Goal: Contribute content: Add original content to the website for others to see

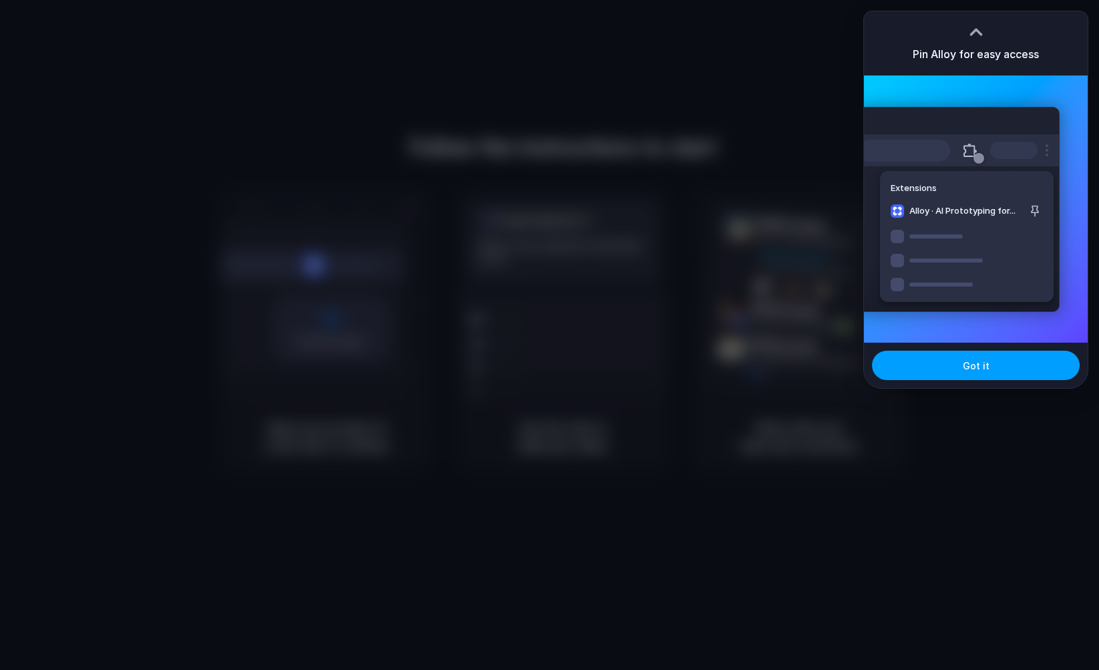
click at [930, 361] on button "Got it" at bounding box center [976, 365] width 208 height 29
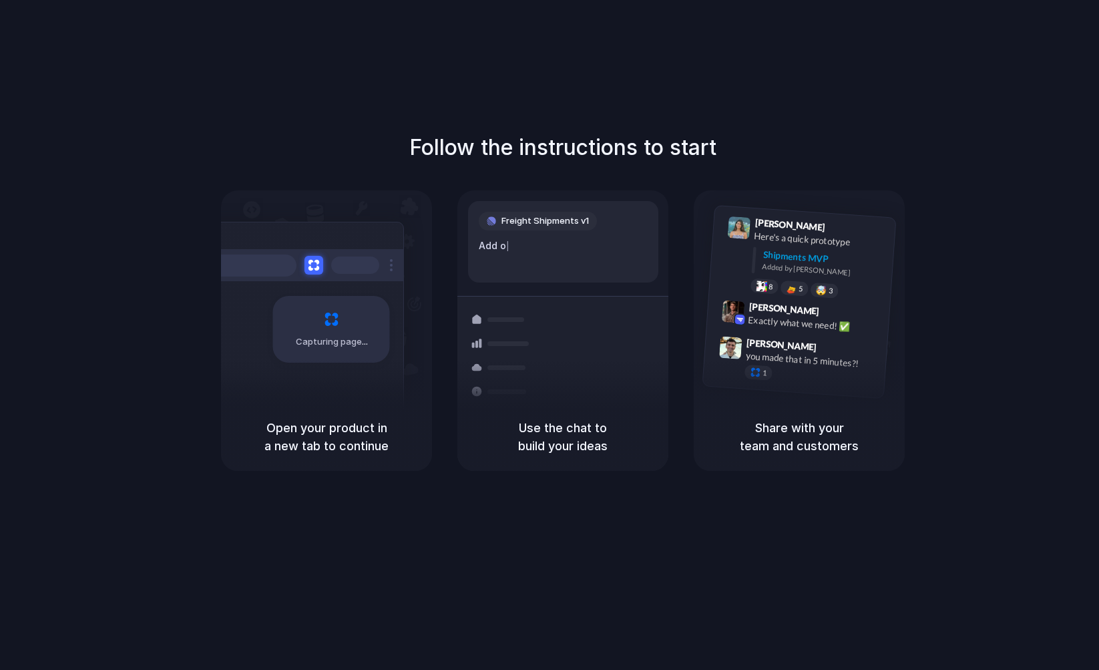
click at [876, 99] on div "Follow the instructions to start Capturing page Open your product in a new tab …" at bounding box center [563, 348] width 1126 height 697
click at [379, 116] on div "Follow the instructions to start Capturing page Open your product in a new tab …" at bounding box center [563, 348] width 1126 height 697
click at [328, 124] on div "Follow the instructions to start Capturing page Open your product in a new tab …" at bounding box center [563, 348] width 1126 height 697
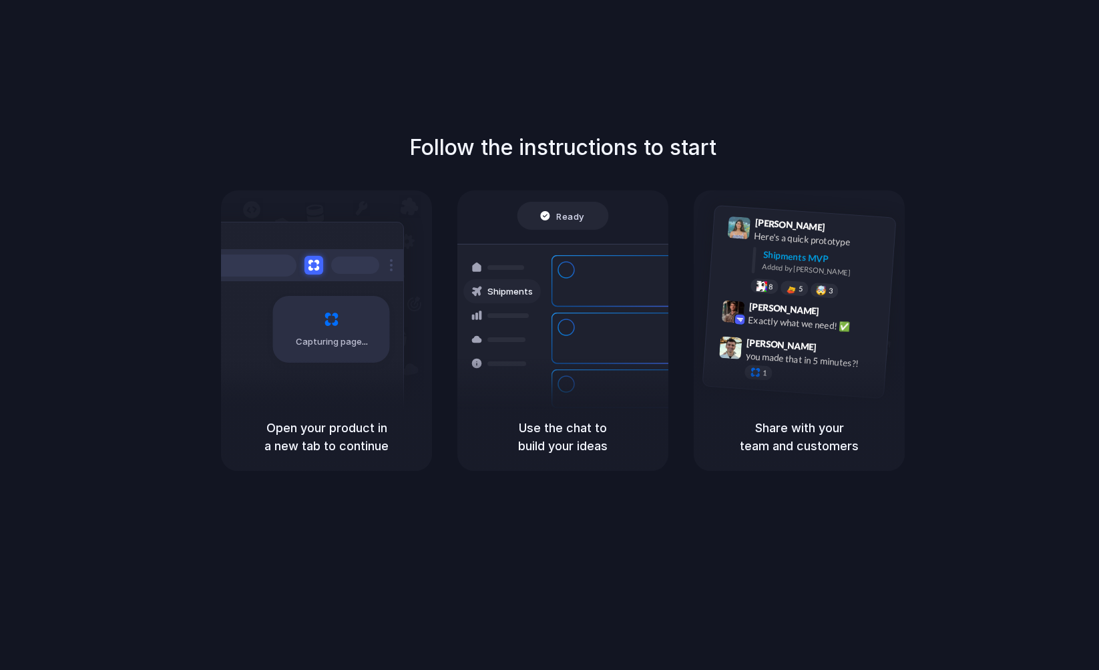
click at [332, 130] on div "Follow the instructions to start Capturing page Open your product in a new tab …" at bounding box center [563, 348] width 1126 height 697
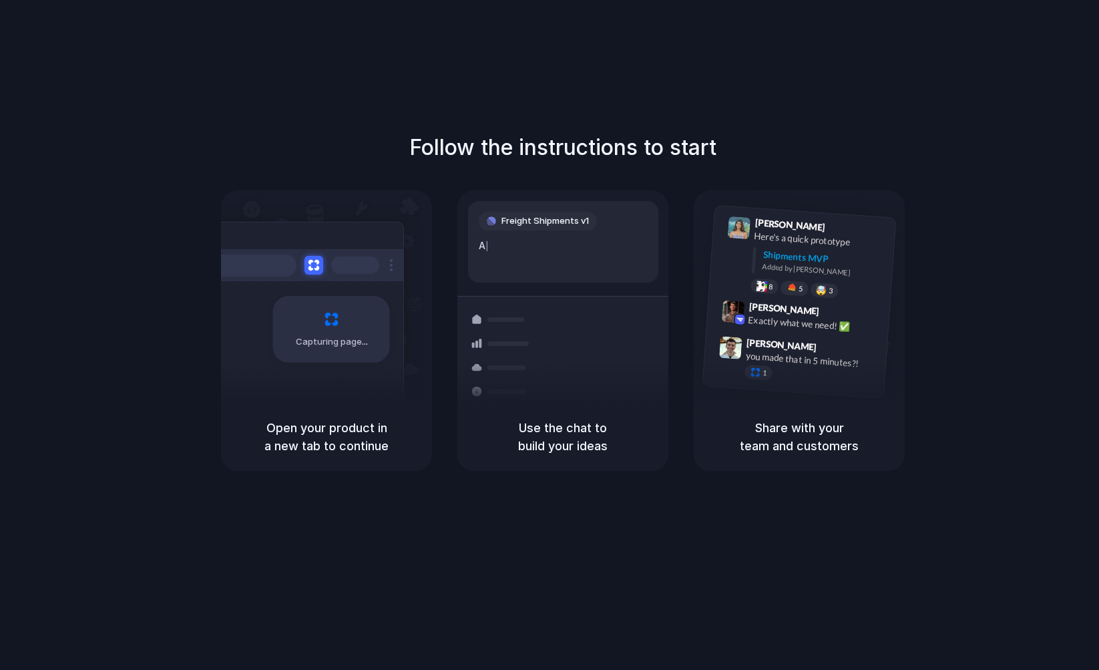
click at [267, 334] on div "Capturing page" at bounding box center [303, 324] width 202 height 205
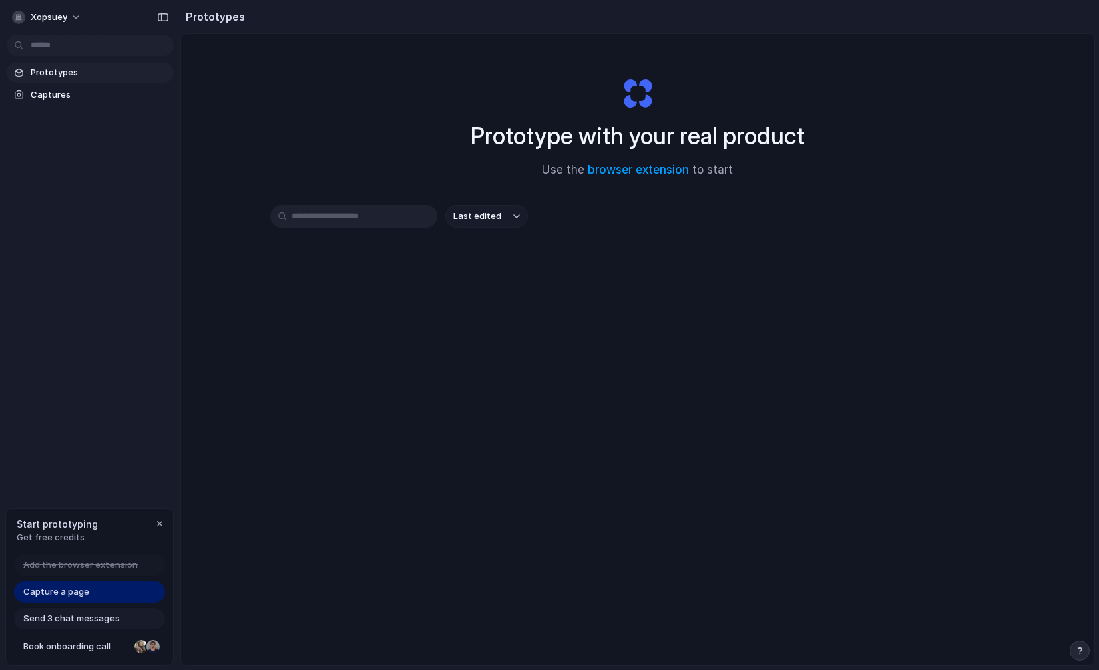
click at [686, 259] on div "Last edited" at bounding box center [638, 264] width 735 height 118
click at [256, 83] on div "Prototype with your real product Use the browser extension to start Last edited" at bounding box center [638, 385] width 914 height 702
click at [66, 90] on span "Captures" at bounding box center [100, 94] width 138 height 13
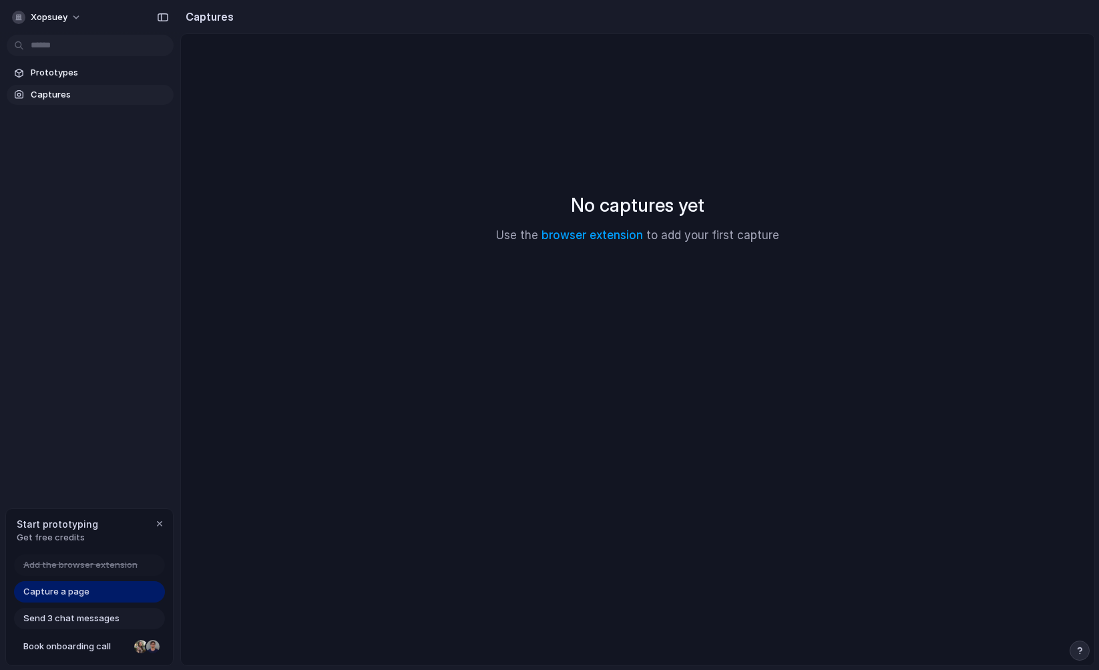
click at [504, 156] on div "No captures yet Use the browser extension to add your first capture" at bounding box center [638, 217] width 882 height 335
click at [74, 74] on span "Prototypes" at bounding box center [100, 72] width 138 height 13
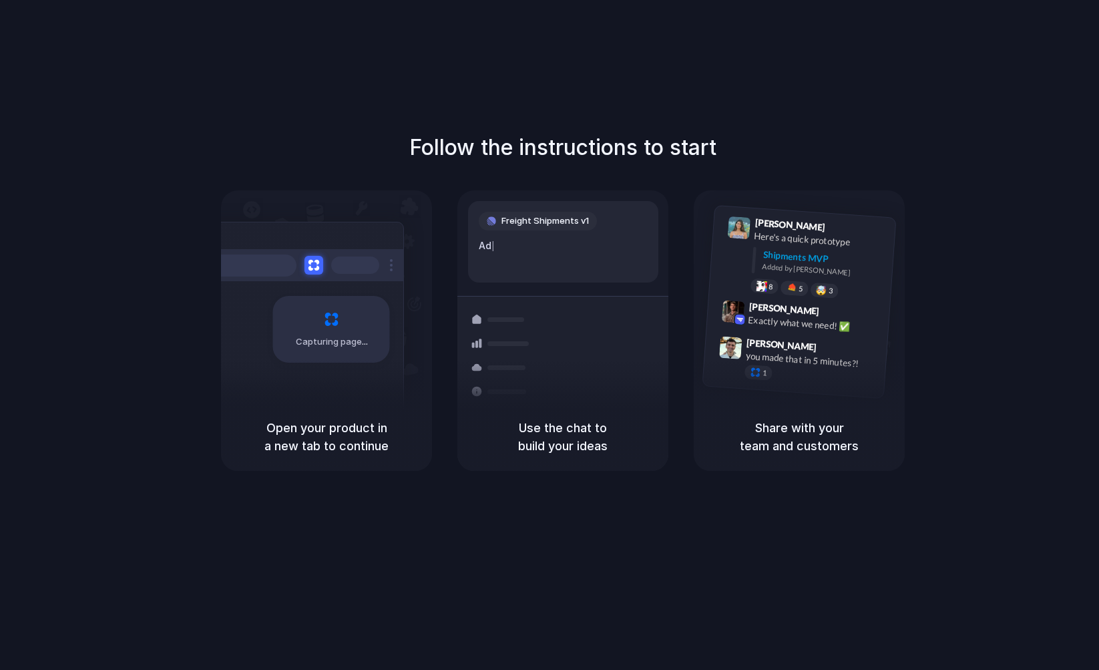
click at [214, 120] on div "Follow the instructions to start Capturing page Open your product in a new tab …" at bounding box center [563, 348] width 1126 height 697
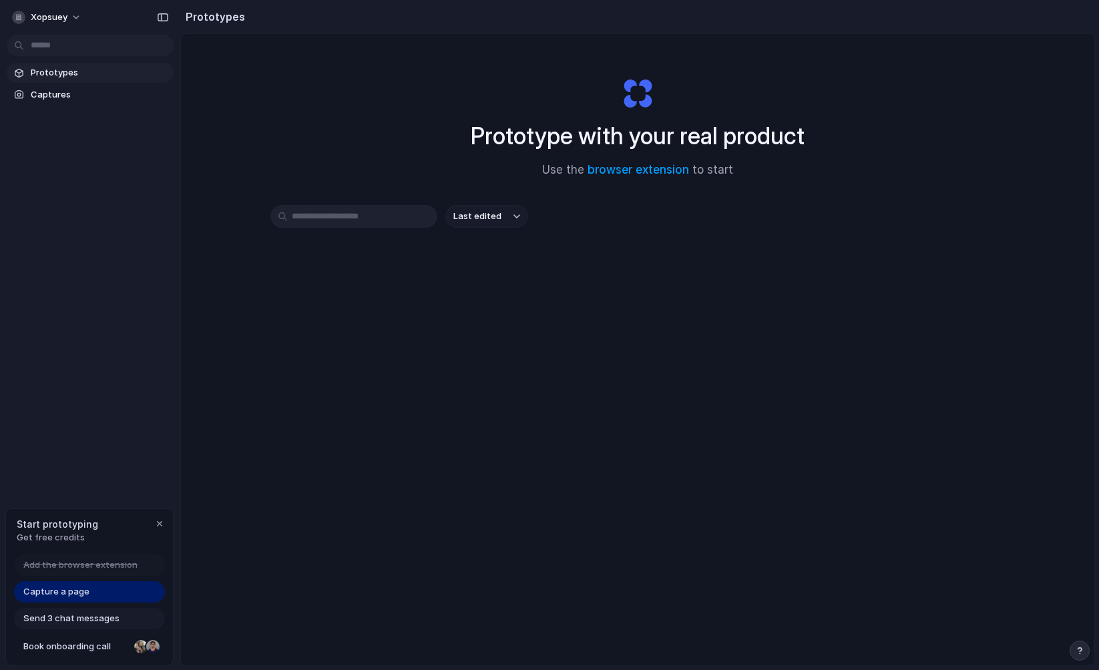
click at [377, 84] on div "Prototype with your real product Use the browser extension to start" at bounding box center [638, 122] width 534 height 144
click at [35, 594] on span "Capture a page" at bounding box center [56, 591] width 66 height 13
click at [356, 311] on div "Last edited" at bounding box center [638, 264] width 735 height 118
click at [82, 194] on div "Prototypes Captures" at bounding box center [90, 140] width 180 height 280
click at [76, 95] on span "Captures" at bounding box center [100, 94] width 138 height 13
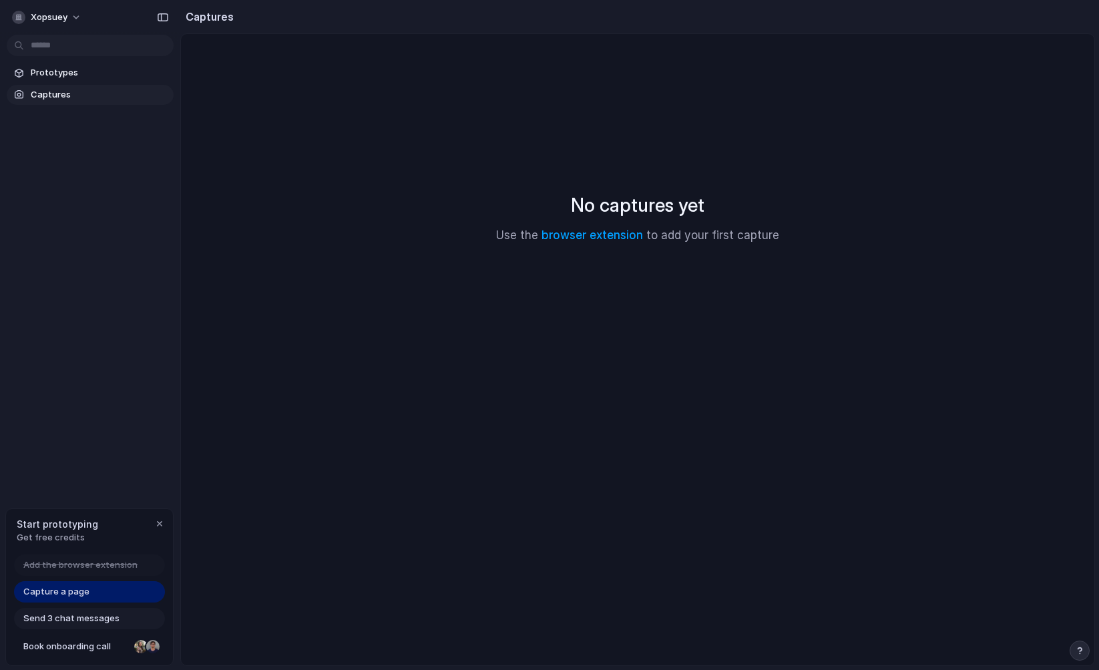
click at [517, 176] on div "No captures yet Use the browser extension to add your first capture" at bounding box center [638, 217] width 882 height 335
click at [73, 299] on div "xopsuey Prototypes Captures Start prototyping Get free credits Add the browser …" at bounding box center [90, 335] width 180 height 670
click at [52, 590] on span "Capture a page" at bounding box center [56, 591] width 66 height 13
click at [359, 96] on div "No captures yet Use the browser extension to add your first capture" at bounding box center [638, 217] width 882 height 335
click at [601, 233] on link "browser extension" at bounding box center [593, 234] width 102 height 13
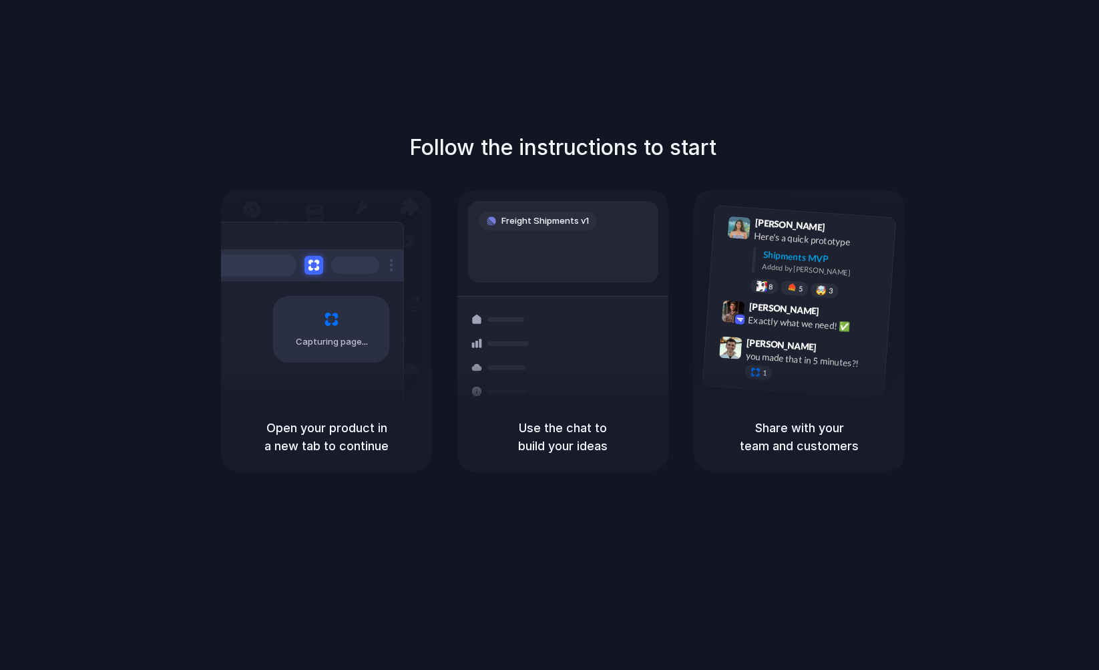
click at [440, 267] on div "Capturing page Open your product in a new tab to continue Freight Shipments v1 …" at bounding box center [563, 330] width 684 height 281
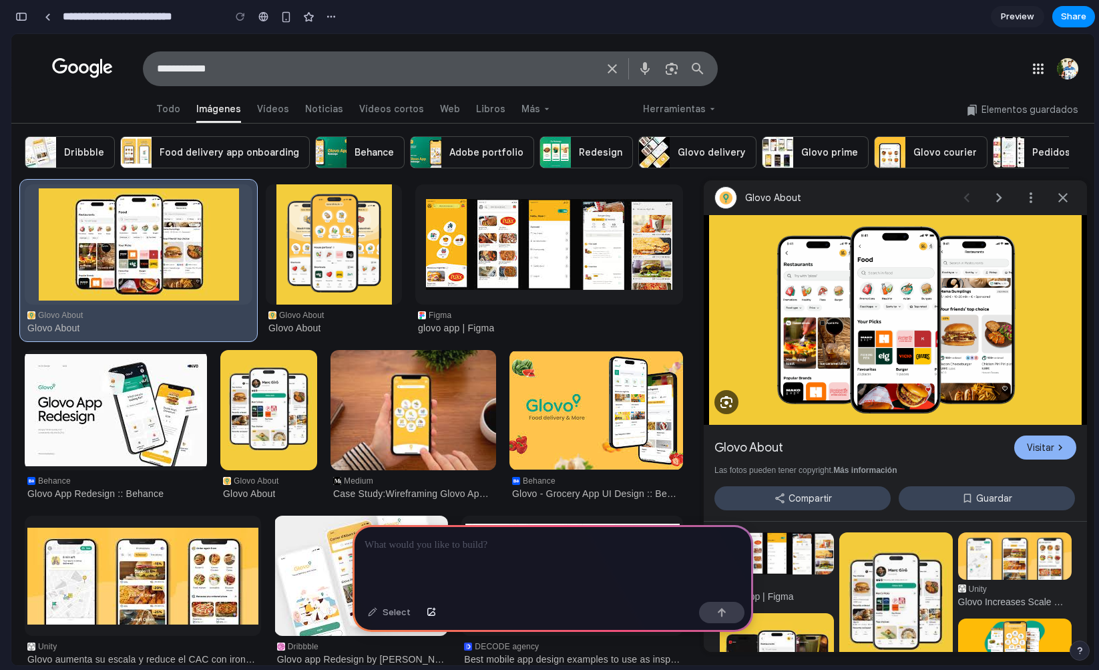
click at [444, 537] on p at bounding box center [553, 545] width 377 height 16
click at [488, 537] on p "**********" at bounding box center [550, 545] width 371 height 16
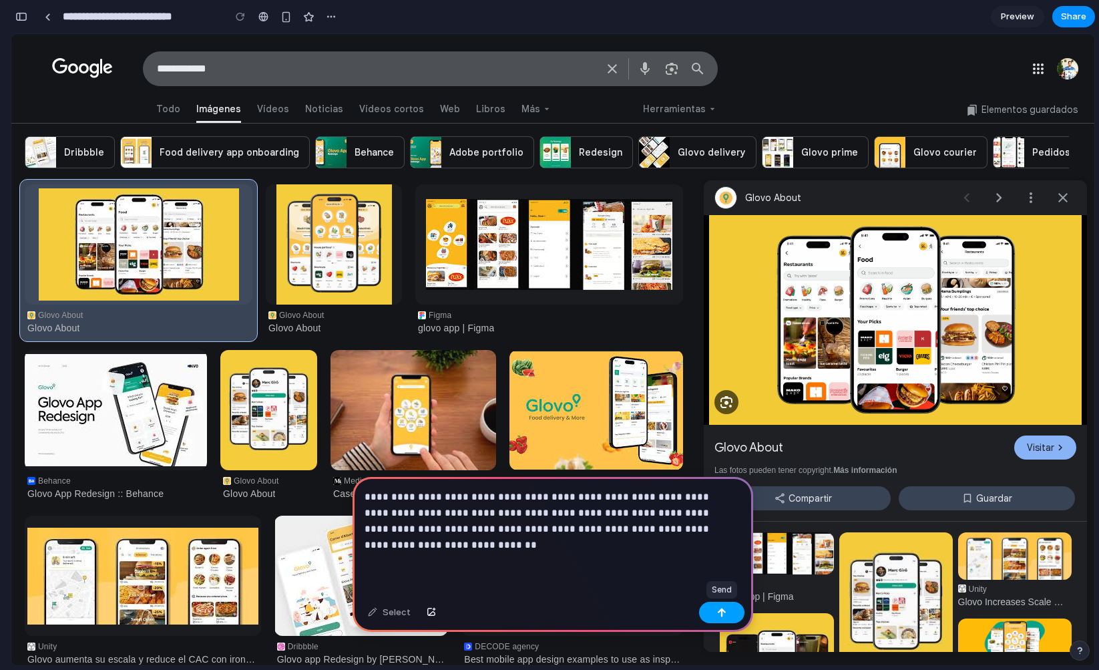
click at [727, 612] on button "button" at bounding box center [721, 612] width 45 height 21
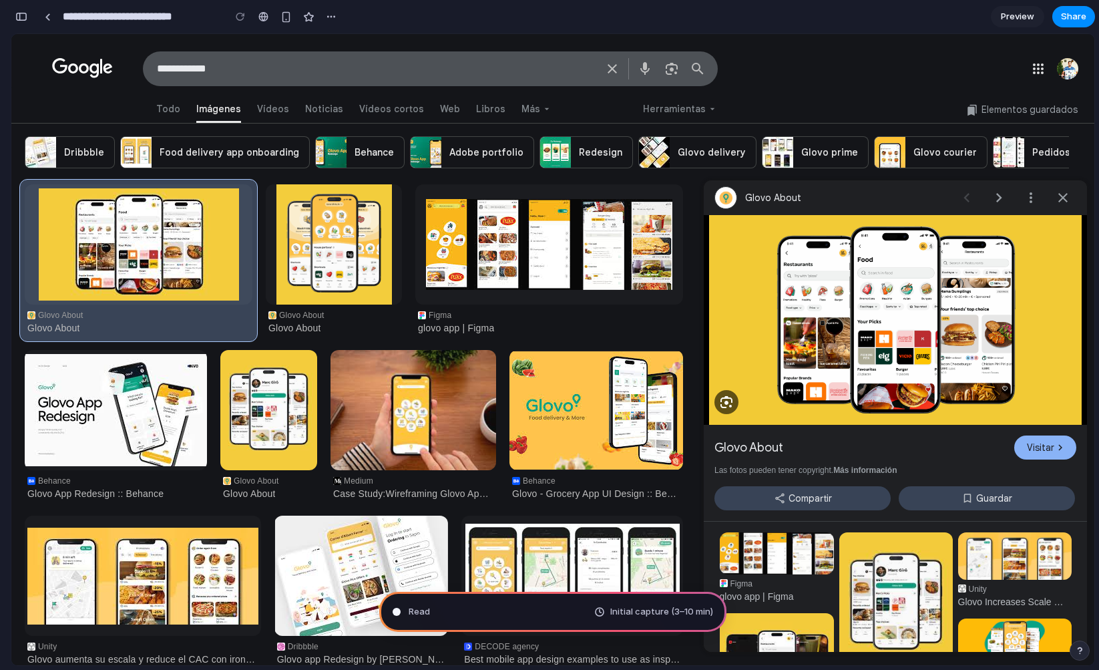
click at [773, 85] on div "**********" at bounding box center [625, 68] width 938 height 35
click at [216, 148] on span "Food delivery app onboarding" at bounding box center [230, 152] width 140 height 12
click at [218, 156] on span "Food delivery app onboarding" at bounding box center [230, 152] width 140 height 12
click at [932, 340] on img "Visitar Glovo About" at bounding box center [895, 320] width 373 height 210
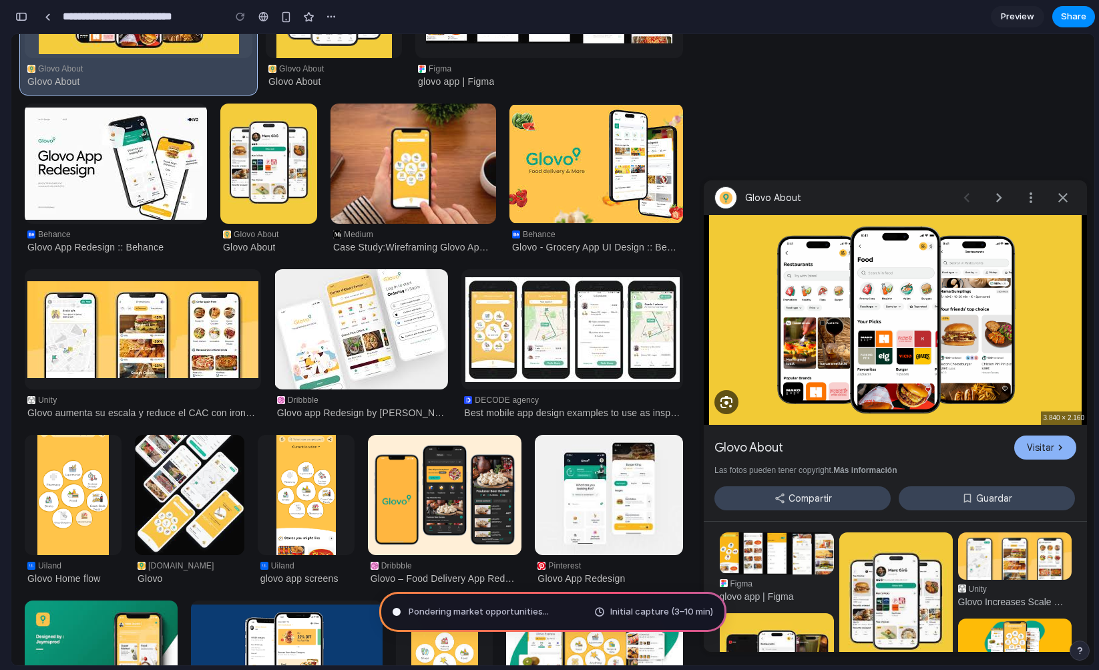
scroll to position [287, 0]
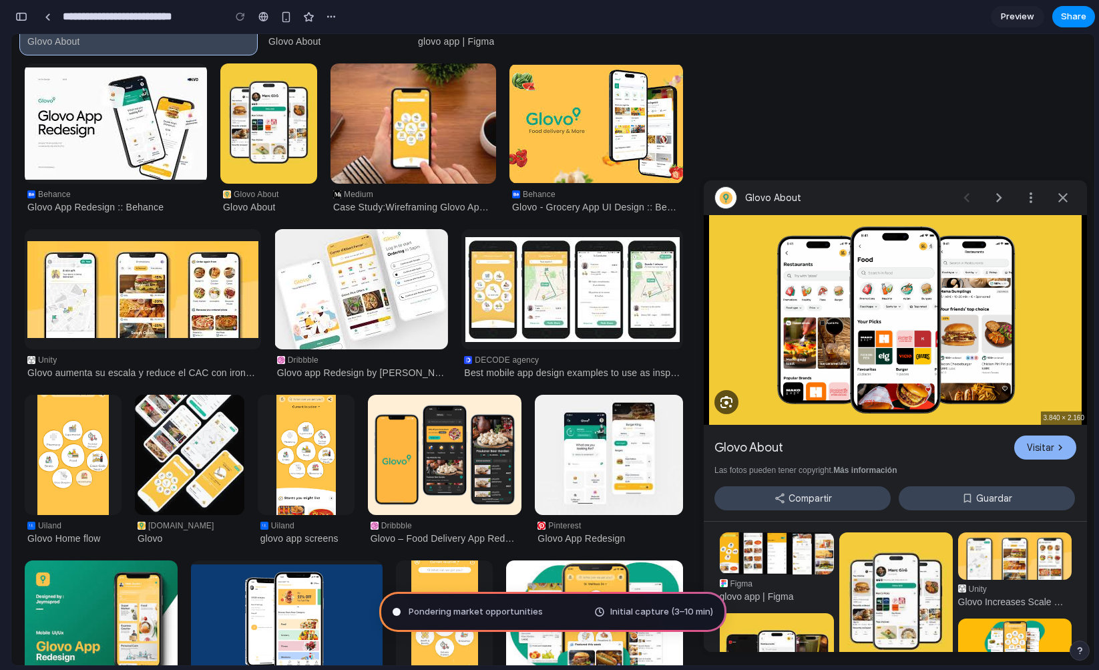
click at [831, 252] on img "Visitar Glovo About" at bounding box center [895, 320] width 373 height 210
click at [1055, 194] on div "Cerrar" at bounding box center [1063, 197] width 27 height 27
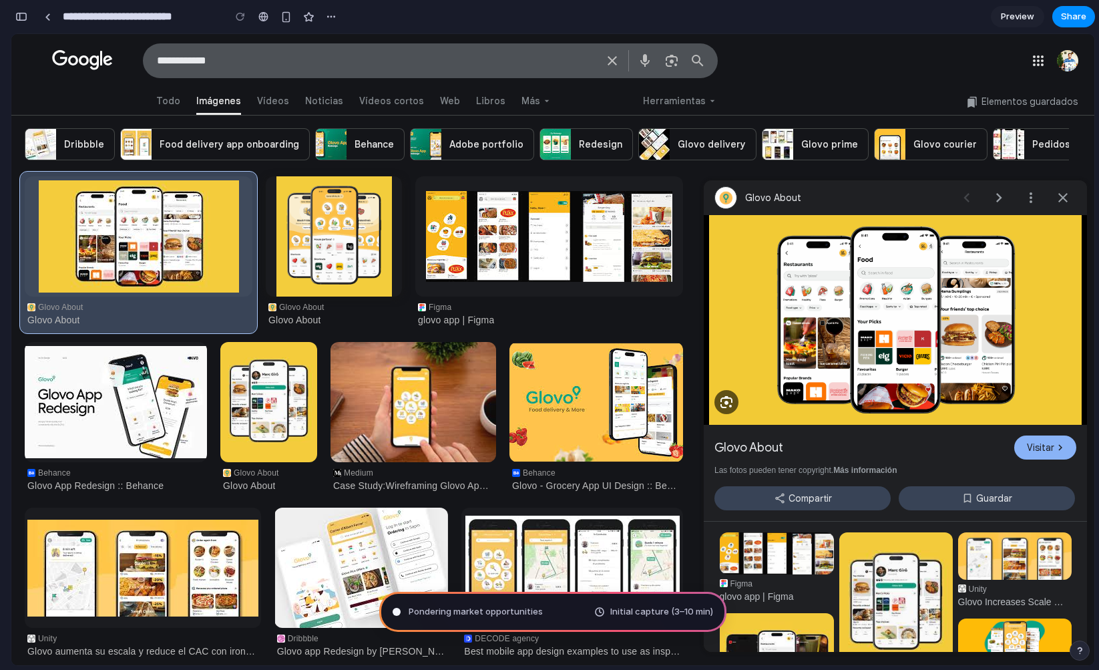
scroll to position [0, 0]
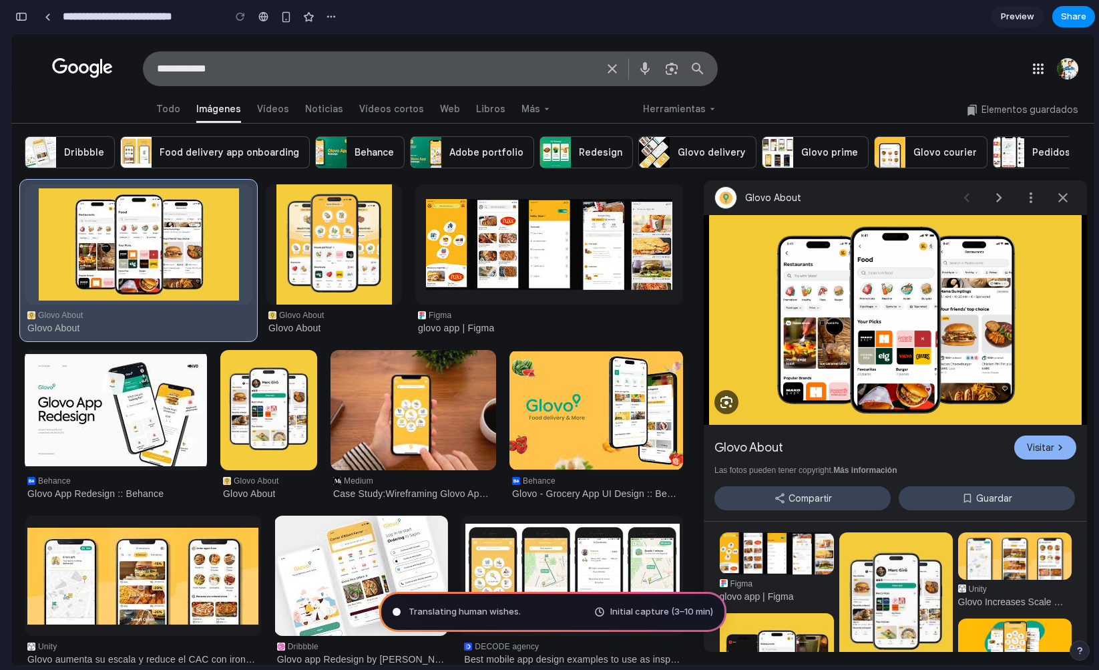
click at [22, 9] on button "button" at bounding box center [21, 16] width 21 height 21
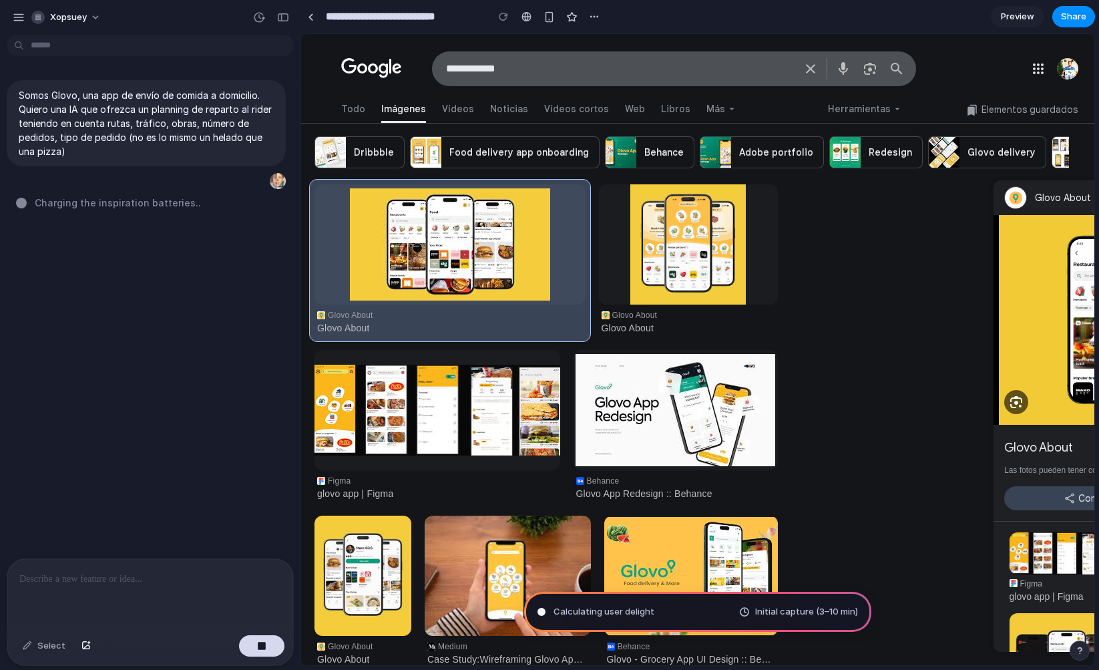
click at [131, 303] on div "Somos Glovo, una app de envío de comida a domicilio. Quiero una IA que ofrezca …" at bounding box center [146, 299] width 293 height 518
click at [180, 283] on div "Somos Glovo, una app de envío de comida a domicilio. Quiero una IA que ofrezca …" at bounding box center [146, 299] width 293 height 518
click at [277, 15] on div "button" at bounding box center [283, 17] width 12 height 9
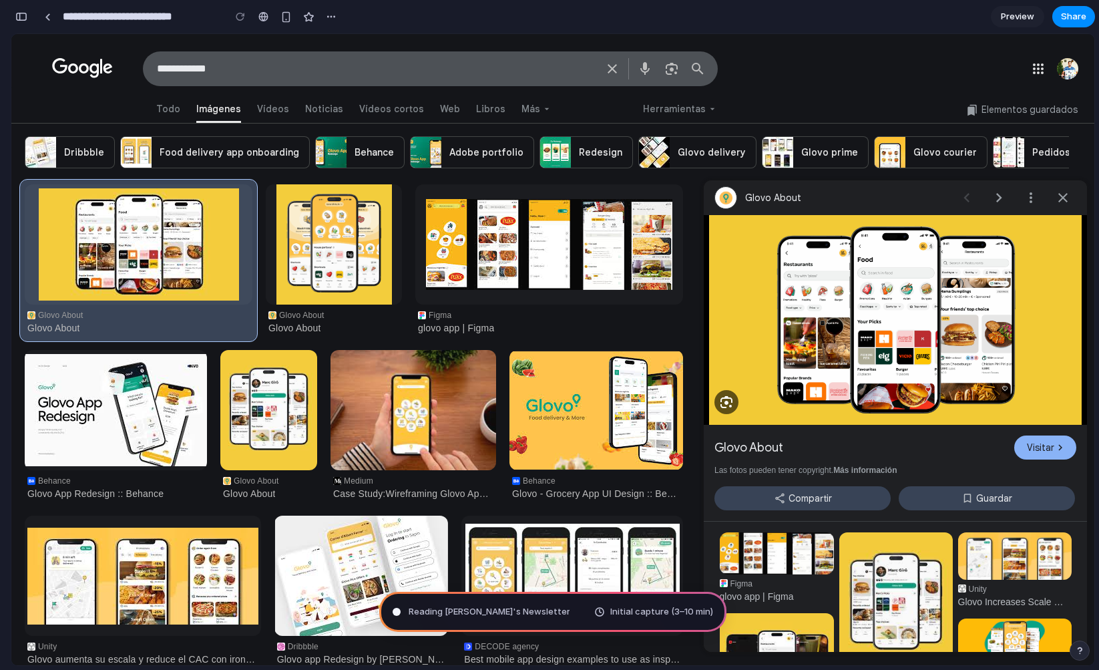
click at [824, 57] on div at bounding box center [552, 61] width 1083 height 46
click at [22, 14] on div "button" at bounding box center [21, 16] width 12 height 9
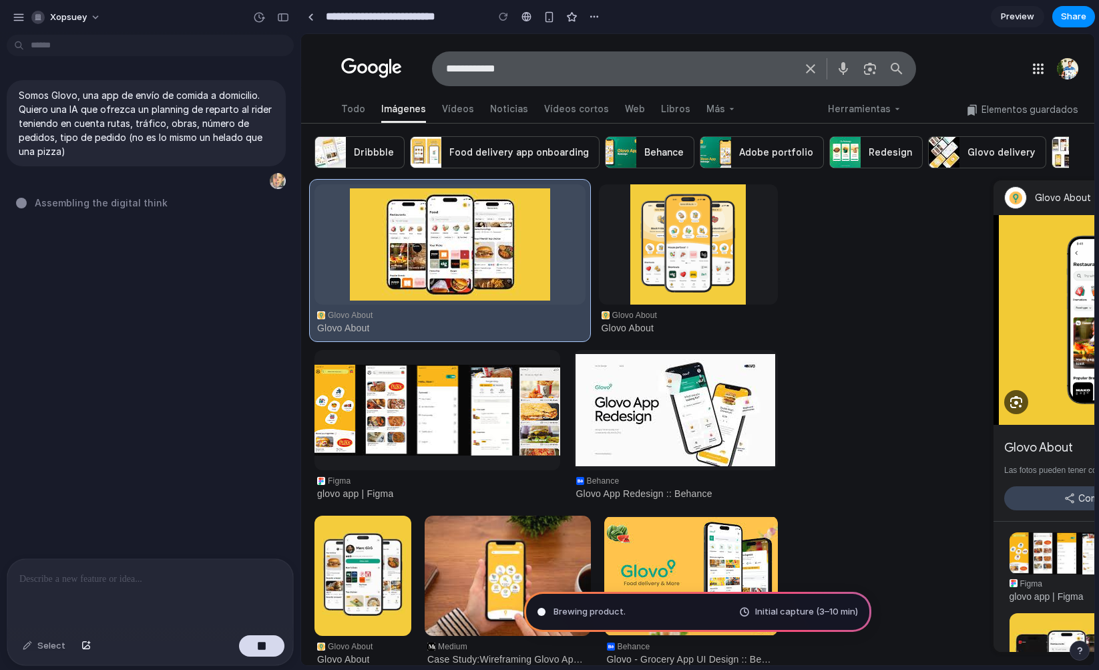
type input "**********"
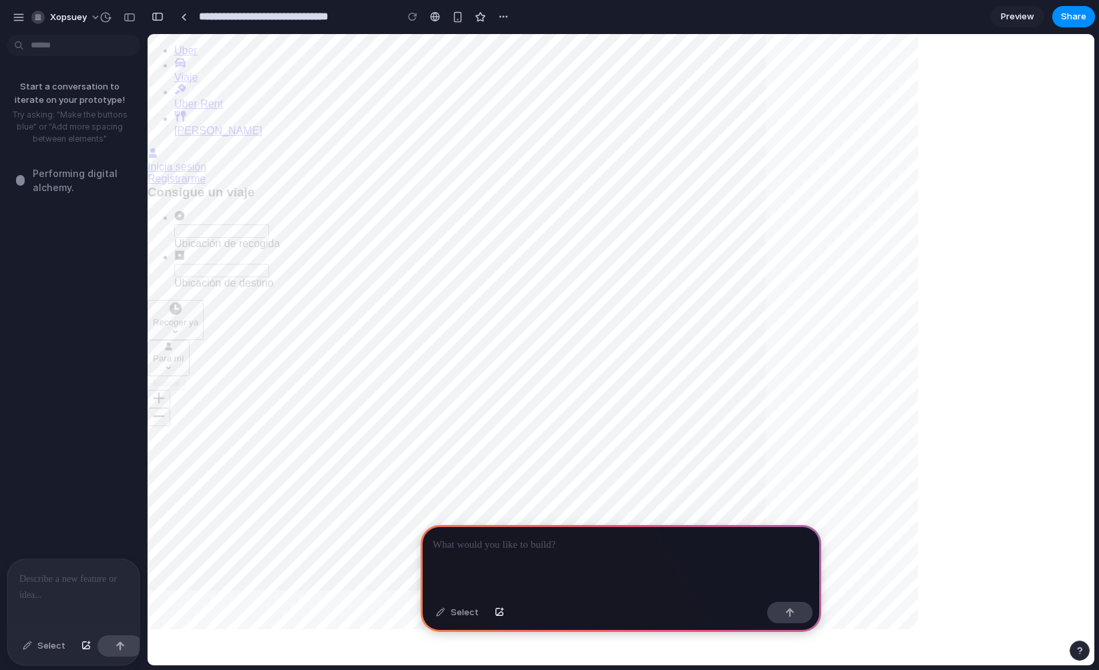
click at [532, 541] on p at bounding box center [621, 545] width 377 height 16
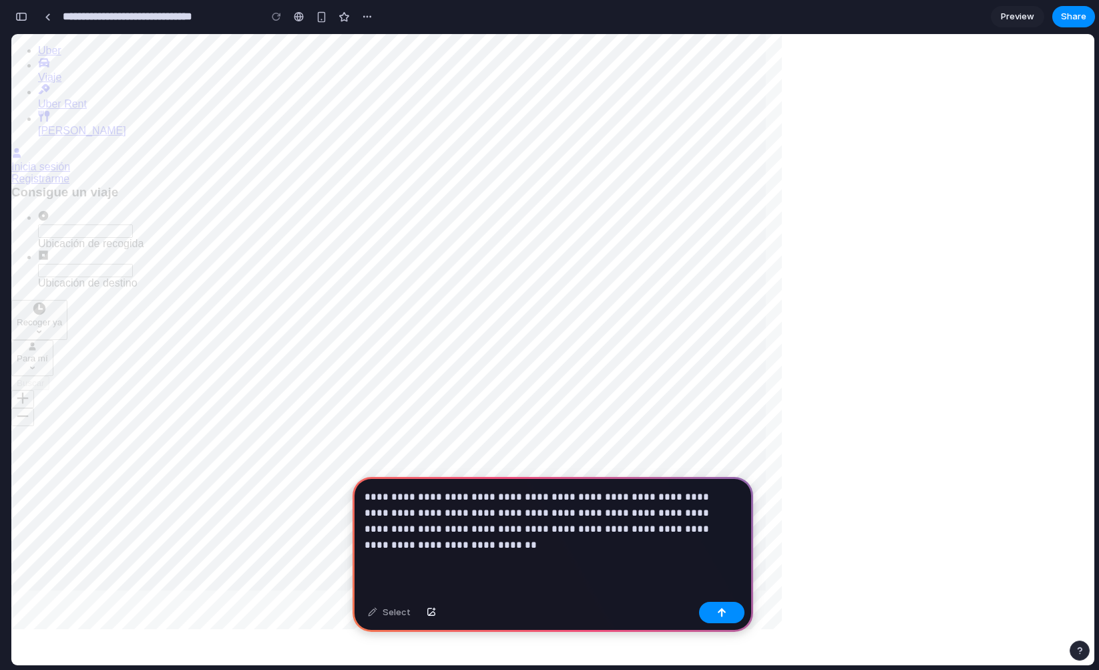
click at [445, 538] on p "**********" at bounding box center [550, 521] width 371 height 64
click at [719, 608] on div "button" at bounding box center [721, 612] width 9 height 9
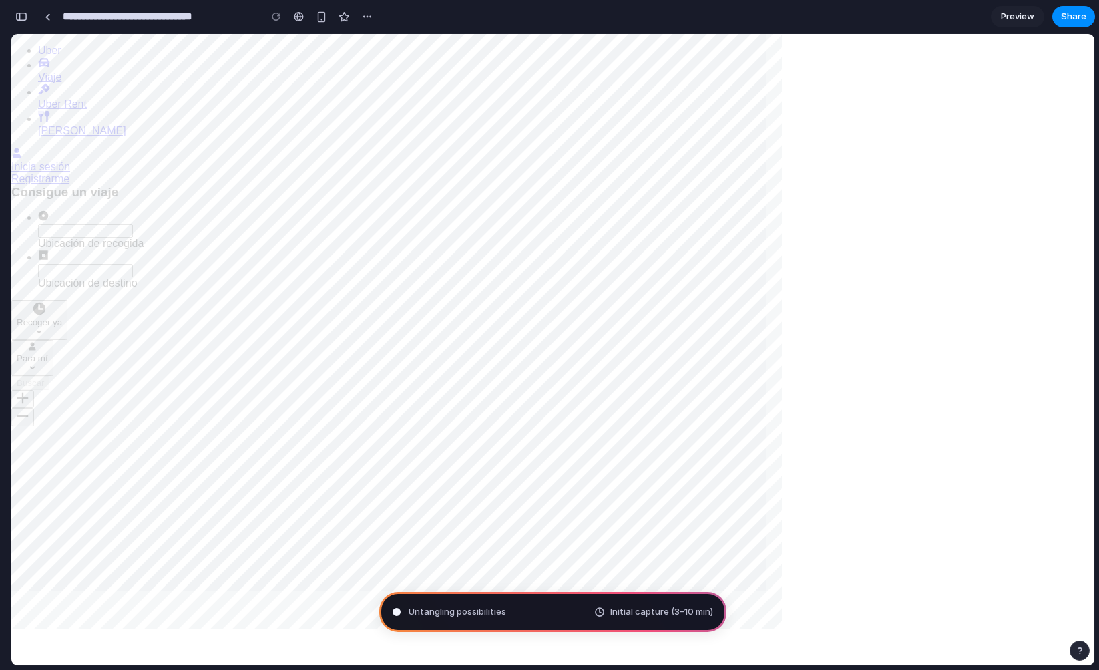
click at [23, 17] on div "button" at bounding box center [21, 16] width 12 height 9
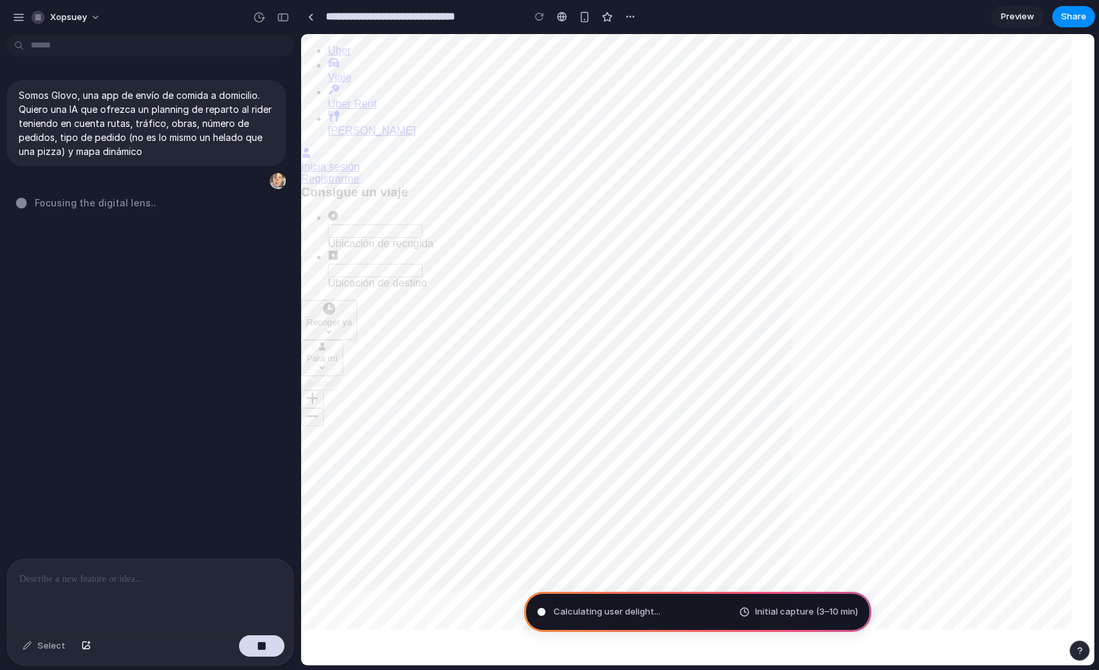
type input "**********"
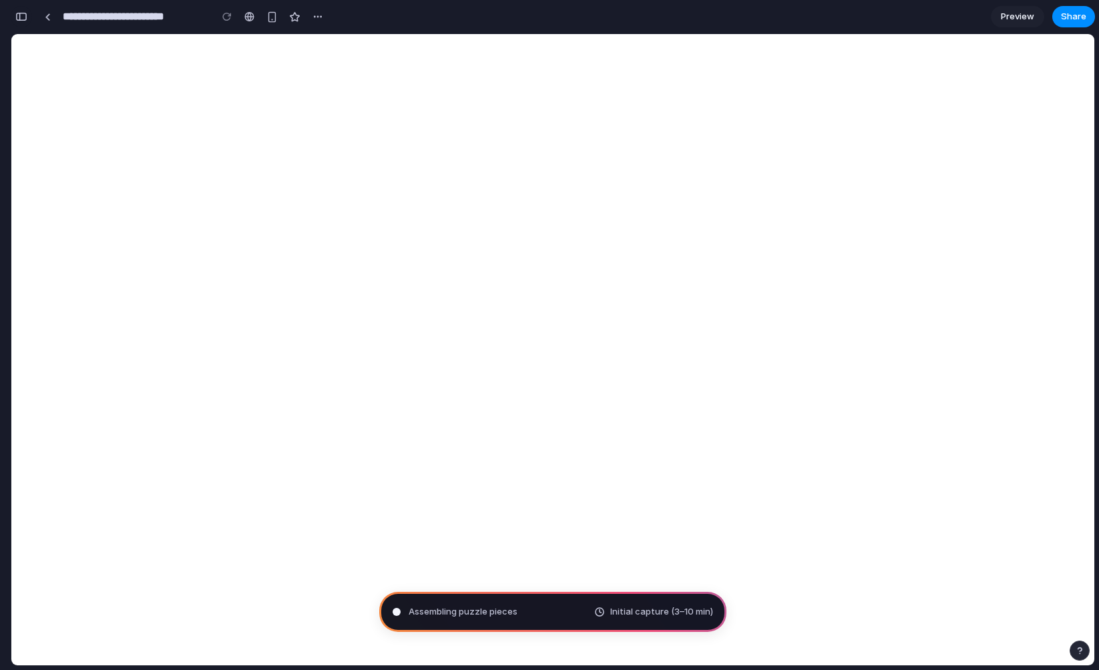
click at [27, 18] on button "button" at bounding box center [21, 16] width 21 height 21
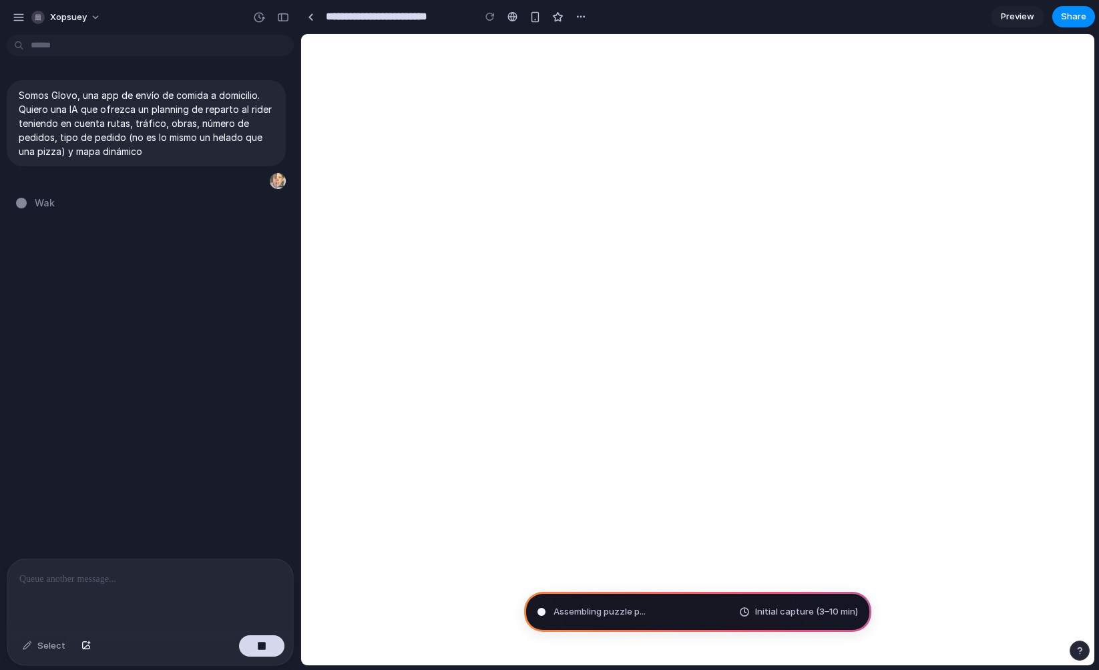
click at [98, 281] on div "Somos Glovo, una app de envío de comida a domicilio. Quiero una IA que ofrezca …" at bounding box center [146, 299] width 293 height 518
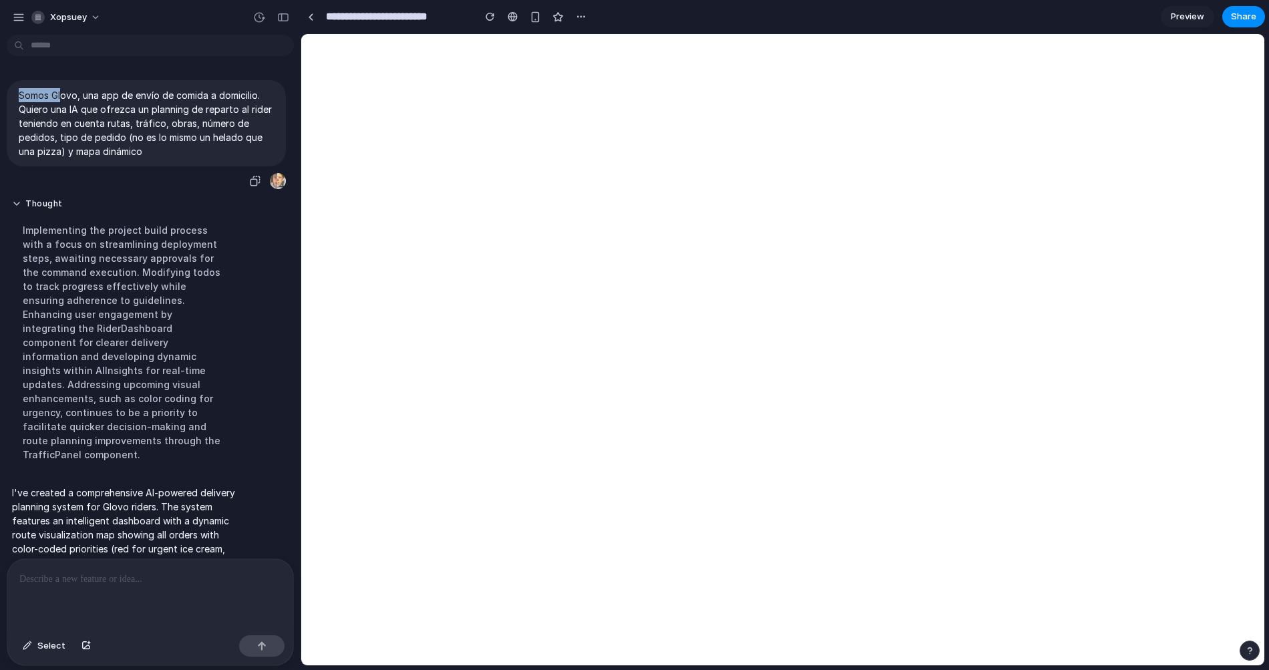
drag, startPoint x: 19, startPoint y: 96, endPoint x: 75, endPoint y: 95, distance: 55.5
click at [63, 96] on p "Somos Glovo, una app de envío de comida a domicilio. Quiero una IA que ofrezca …" at bounding box center [146, 123] width 255 height 70
click at [158, 103] on p "Somos Glovo, una app de envío de comida a domicilio. Quiero una IA que ofrezca …" at bounding box center [146, 123] width 255 height 70
drag, startPoint x: 21, startPoint y: 109, endPoint x: 140, endPoint y: 125, distance: 119.3
click at [140, 125] on p "Somos Glovo, una app de envío de comida a domicilio. Quiero una IA que ofrezca …" at bounding box center [146, 123] width 255 height 70
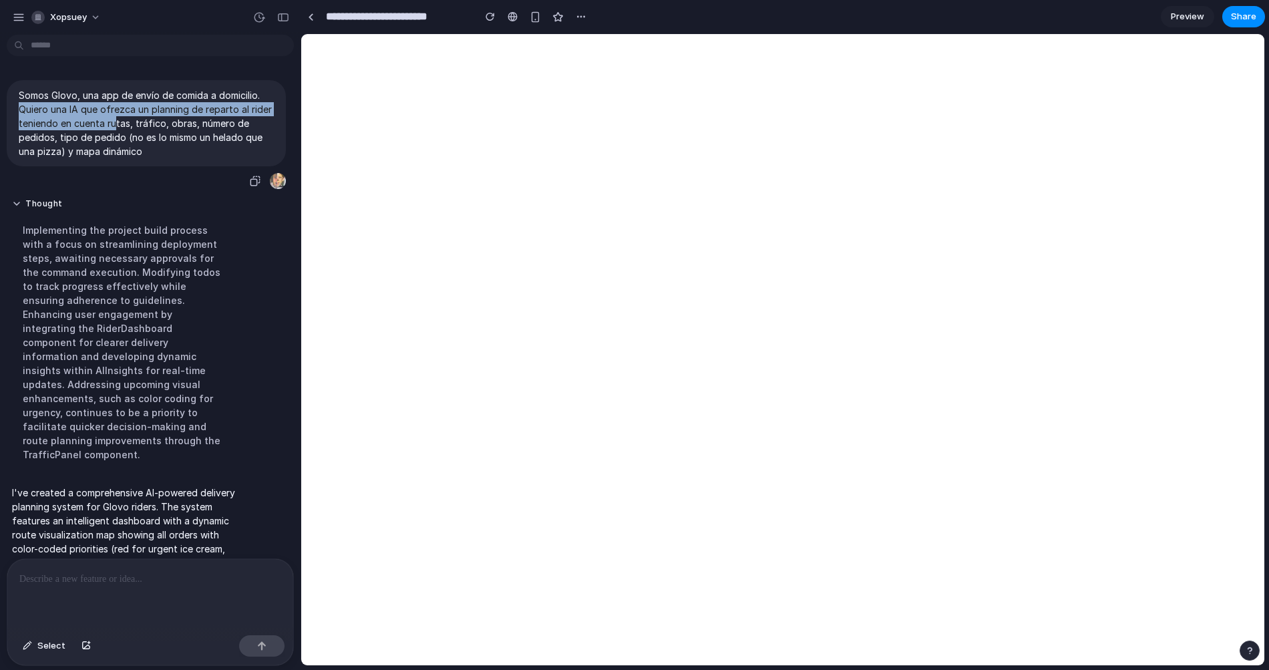
click at [91, 125] on p "Somos Glovo, una app de envío de comida a domicilio. Quiero una IA que ofrezca …" at bounding box center [146, 123] width 255 height 70
